Goal: Task Accomplishment & Management: Use online tool/utility

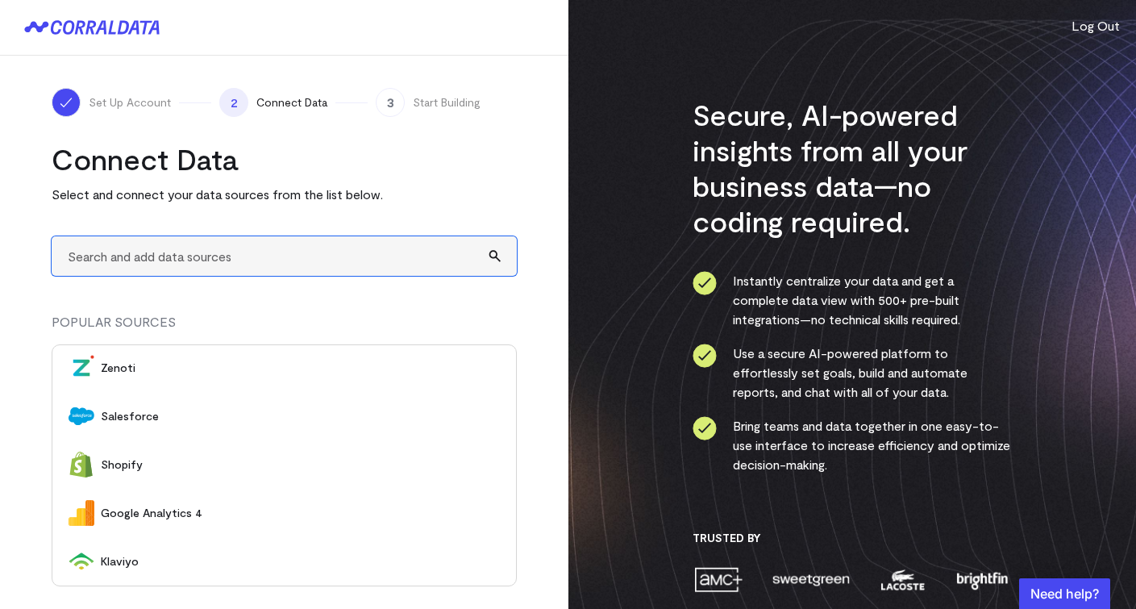
click at [238, 261] on input "text" at bounding box center [284, 256] width 465 height 40
click at [73, 260] on input "Agoogle sheets" at bounding box center [284, 256] width 465 height 40
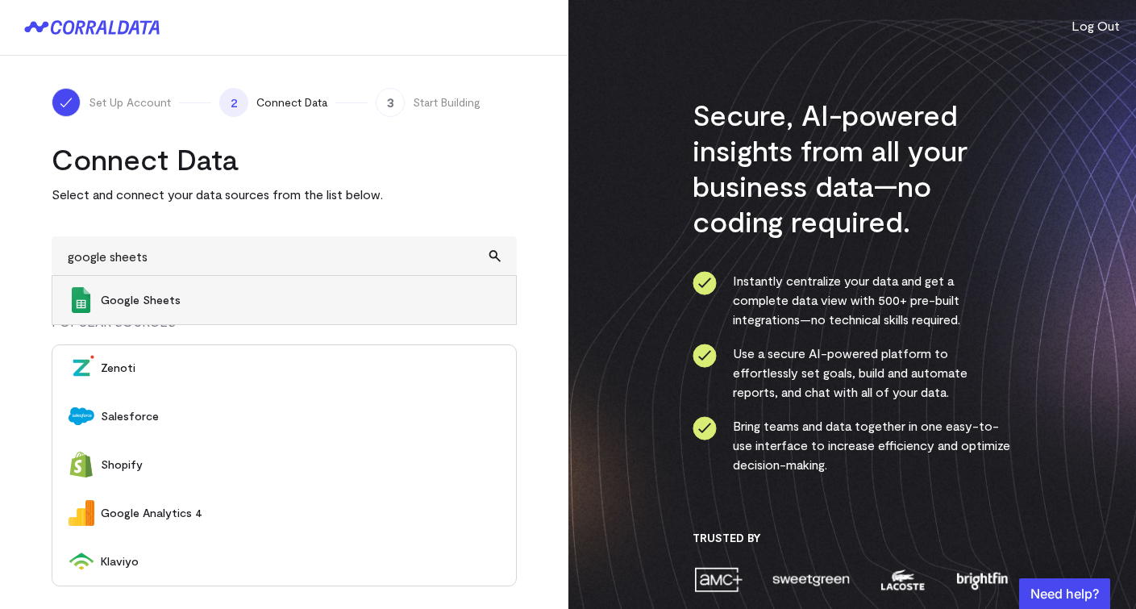
click at [208, 306] on span "Google Sheets" at bounding box center [300, 300] width 399 height 16
type input "Google Sheets"
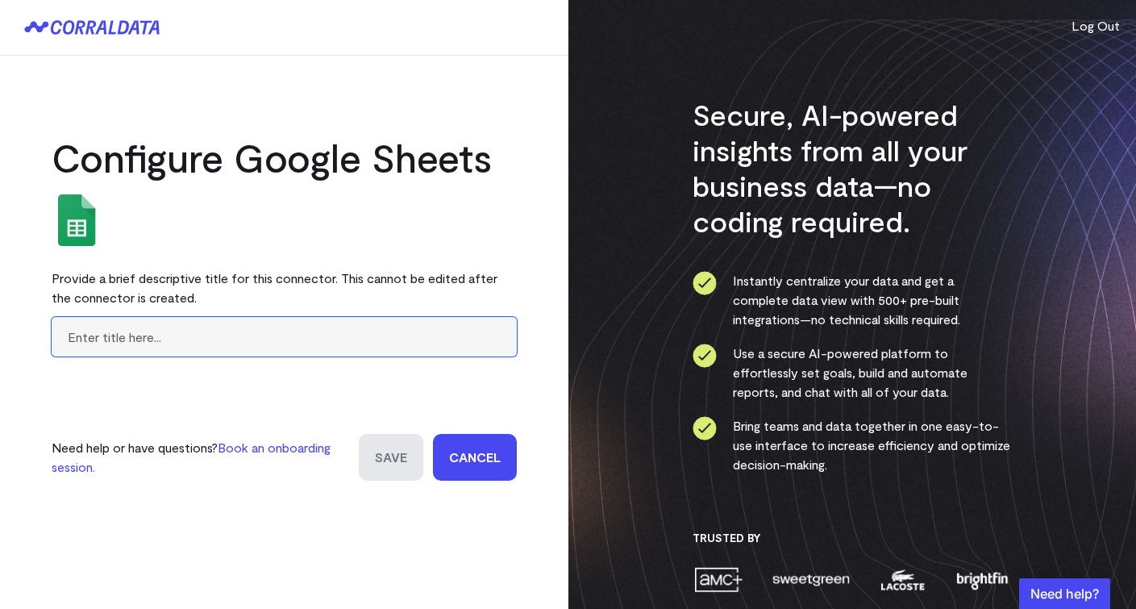
click at [267, 336] on input "text" at bounding box center [284, 337] width 465 height 40
type input "Google Sheets <> JustPark"
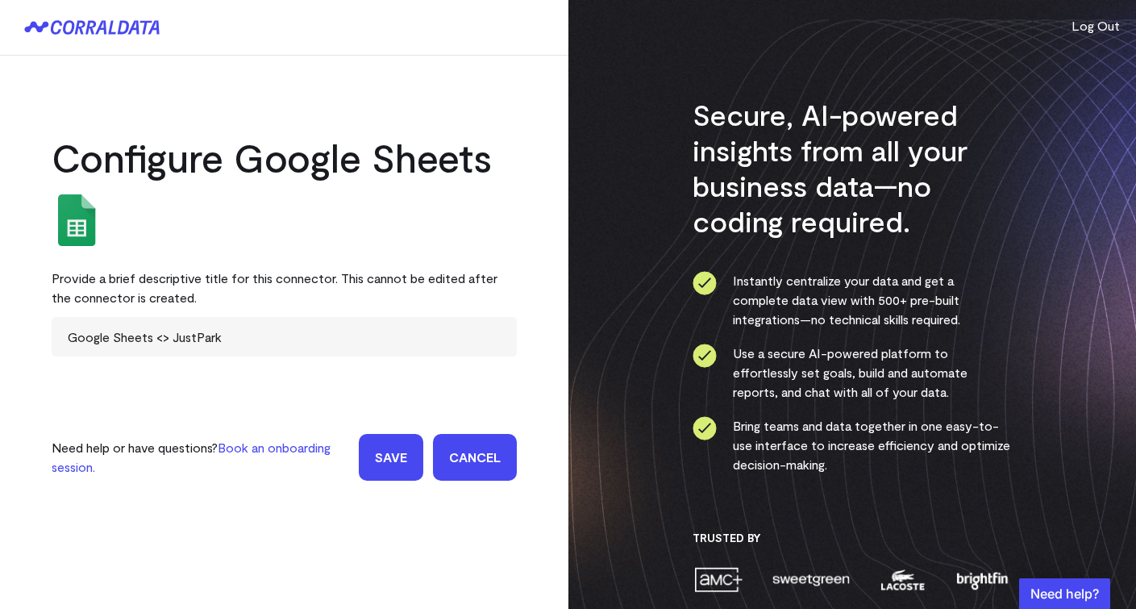
click at [390, 458] on input "Save" at bounding box center [391, 457] width 65 height 47
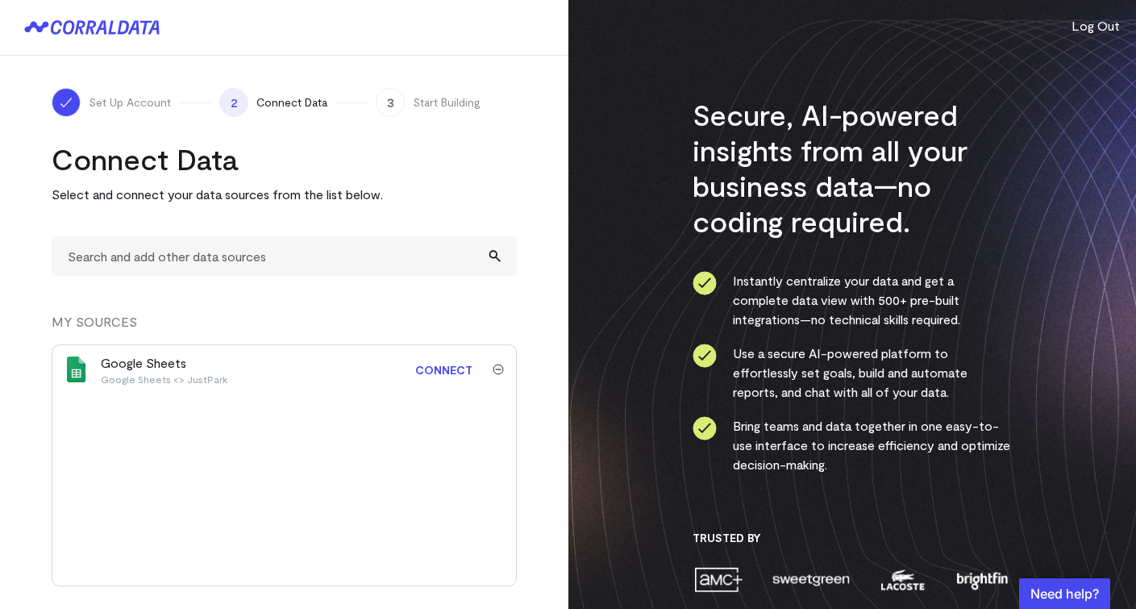
click at [447, 369] on link "Connect" at bounding box center [443, 370] width 73 height 30
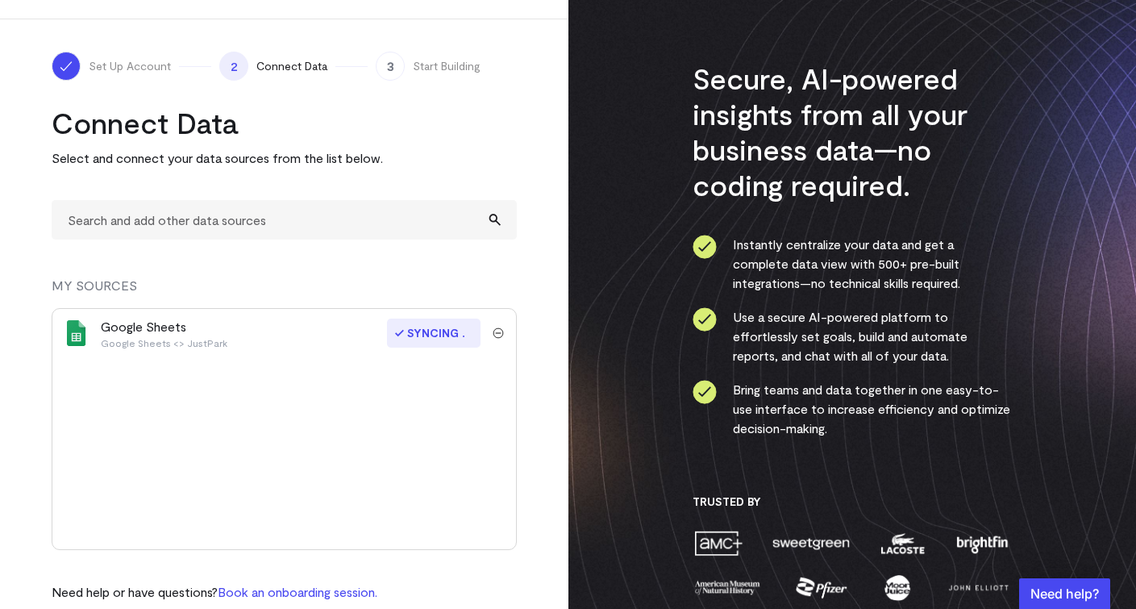
scroll to position [61, 0]
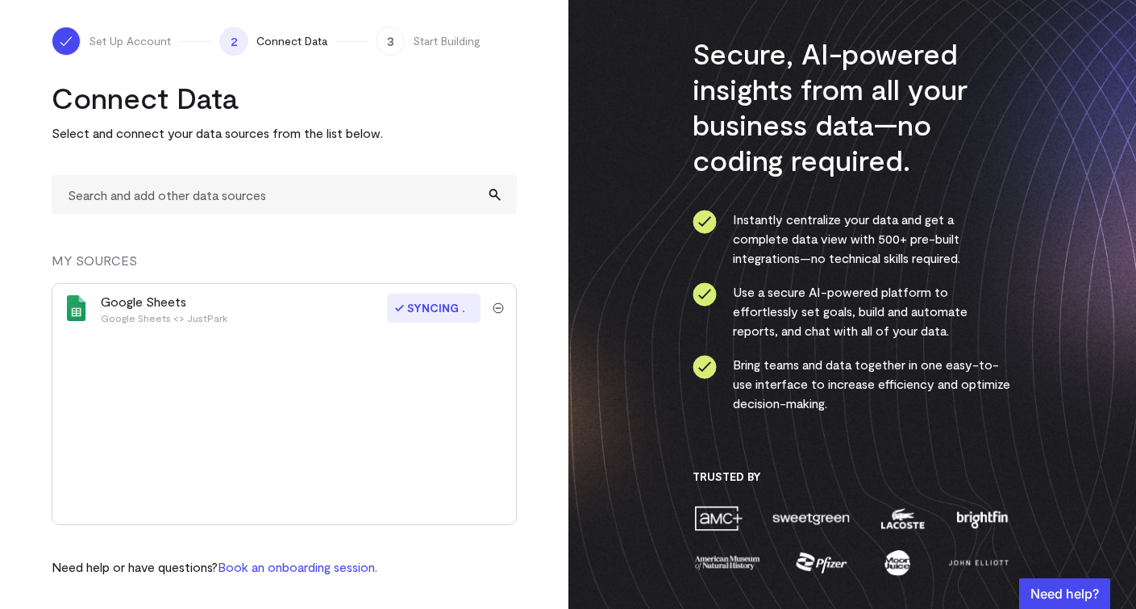
click at [279, 305] on div "Google Sheets Google Sheets <> JustPark" at bounding box center [241, 308] width 281 height 32
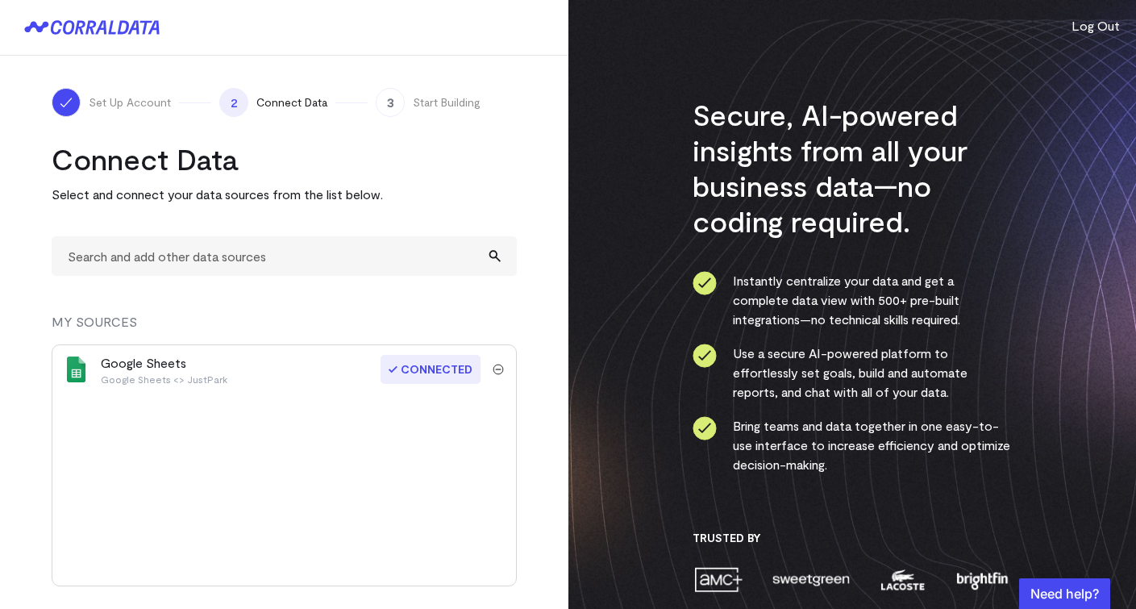
click at [256, 363] on div "Google Sheets Google Sheets <> JustPark" at bounding box center [241, 369] width 281 height 32
click at [198, 376] on p "Google Sheets <> JustPark" at bounding box center [164, 379] width 127 height 13
click at [314, 106] on span "Connect Data" at bounding box center [291, 102] width 71 height 16
click at [436, 104] on span "Start Building" at bounding box center [447, 102] width 68 height 16
click at [141, 367] on div "Google Sheets Google Sheets <> JustPark" at bounding box center [164, 369] width 127 height 32
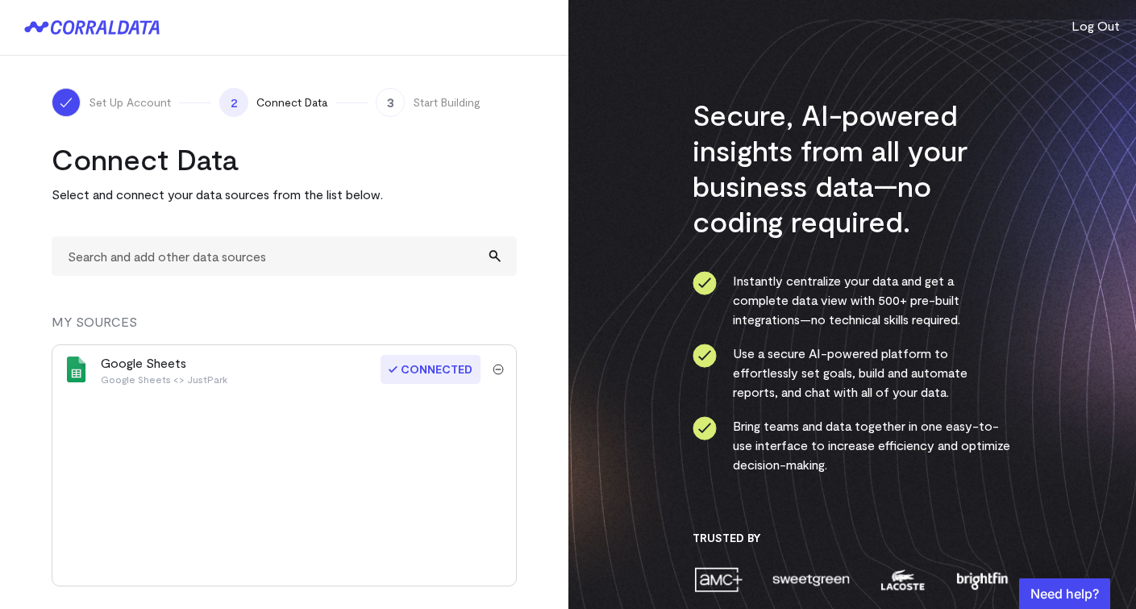
click at [435, 369] on span "Connected" at bounding box center [431, 369] width 100 height 29
click at [94, 21] on icon at bounding box center [91, 27] width 135 height 15
